Goal: Task Accomplishment & Management: Manage account settings

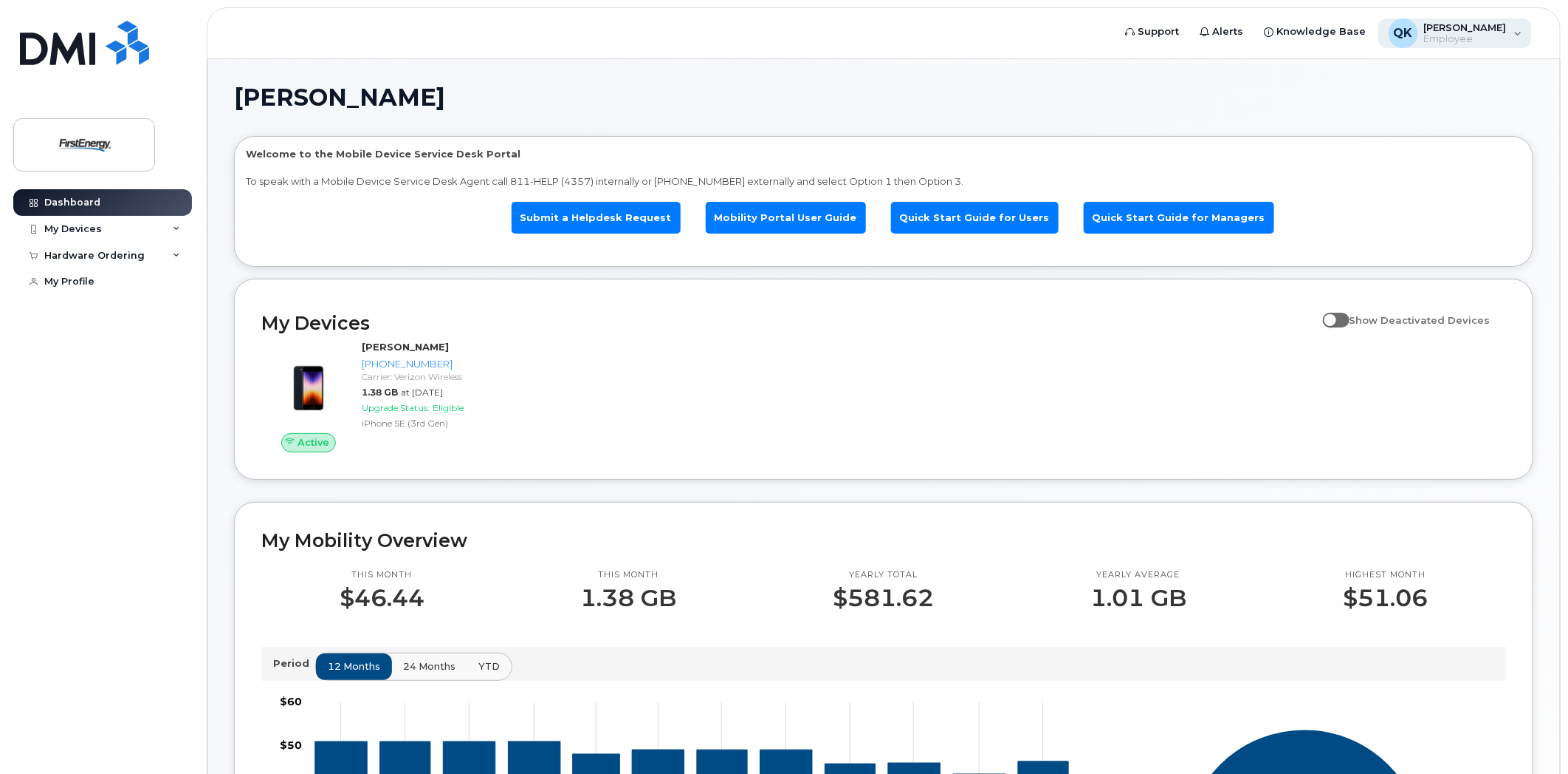
click at [1453, 41] on span "Employee" at bounding box center [1465, 39] width 83 height 11
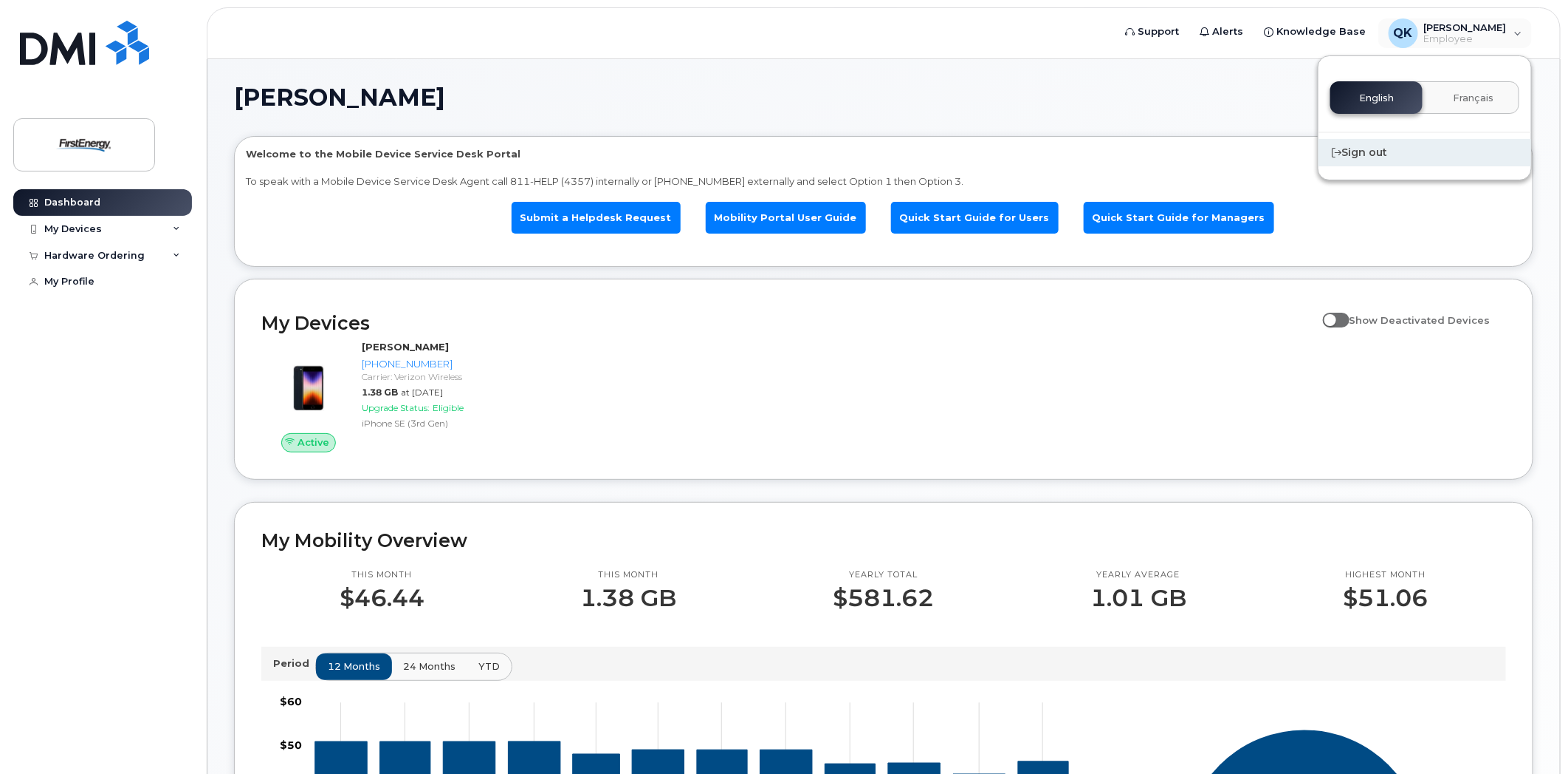
click at [1388, 146] on div "Sign out" at bounding box center [1425, 153] width 213 height 28
